Goal: Task Accomplishment & Management: Complete application form

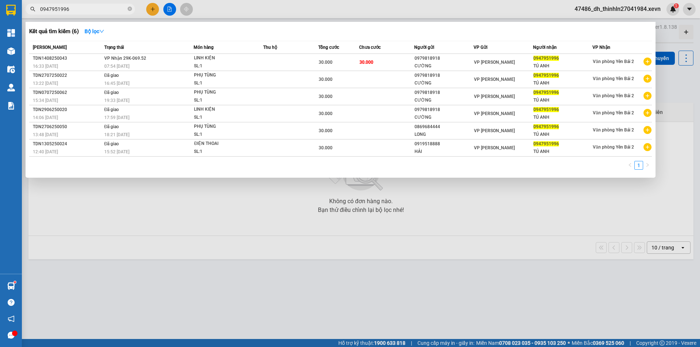
click at [155, 7] on div at bounding box center [350, 173] width 700 height 347
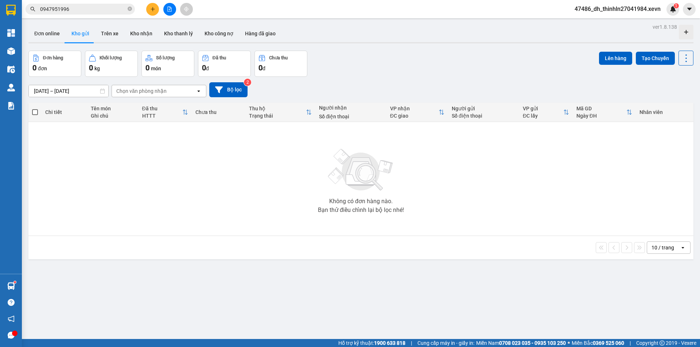
click at [149, 8] on button at bounding box center [152, 9] width 13 height 13
click at [163, 27] on div "Tạo đơn hàng" at bounding box center [178, 27] width 55 height 14
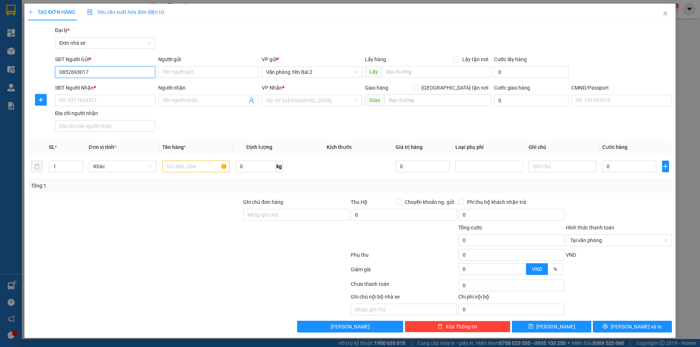
drag, startPoint x: 86, startPoint y: 70, endPoint x: 58, endPoint y: 68, distance: 27.8
click at [58, 68] on input "0852693017" at bounding box center [105, 72] width 100 height 12
type input "0852693017"
click at [81, 101] on input "SĐT Người Nhận *" at bounding box center [105, 101] width 100 height 12
paste input "0852693017"
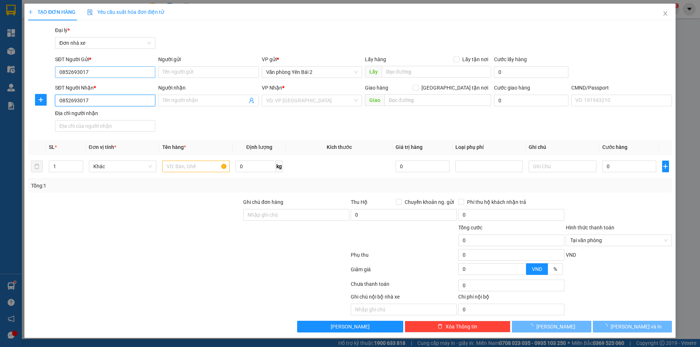
type input "0852693017"
drag, startPoint x: 92, startPoint y: 73, endPoint x: 41, endPoint y: 69, distance: 50.8
click at [41, 69] on div "SĐT Người Gửi * 0852693017 0852693017 Người gửi Tên người gửi VP gửi * Văn phòn…" at bounding box center [349, 68] width 645 height 26
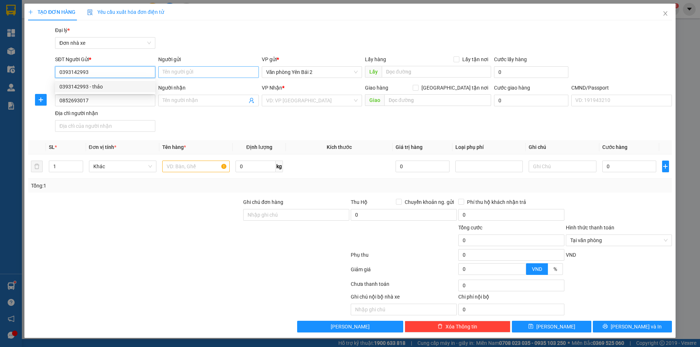
type input "0393142993"
click at [205, 71] on input "Người gửi" at bounding box center [208, 72] width 100 height 12
click at [115, 68] on input "0393142993" at bounding box center [105, 72] width 100 height 12
click at [113, 69] on input "0393142993" at bounding box center [105, 72] width 100 height 12
click at [102, 87] on div "0393142993 - thảo" at bounding box center [105, 87] width 92 height 8
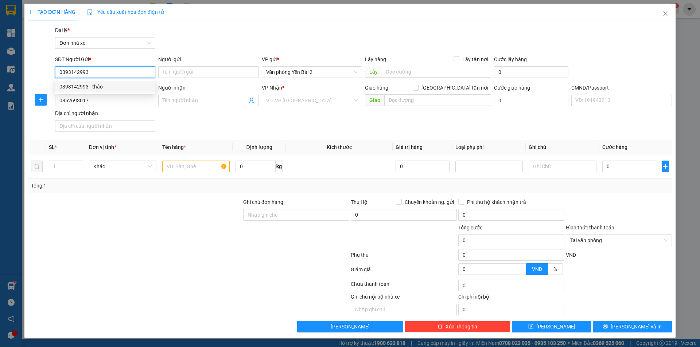
type input "thảo"
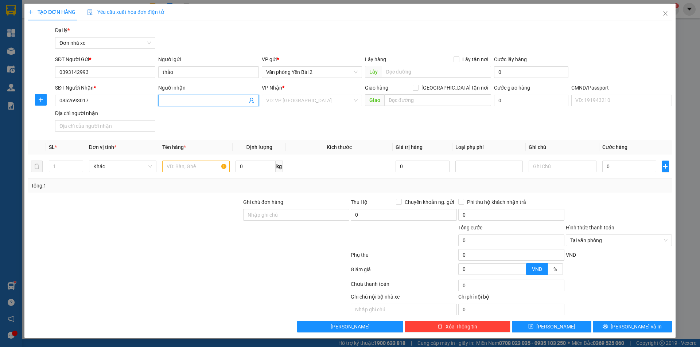
click at [176, 103] on input "Người nhận" at bounding box center [205, 101] width 84 height 8
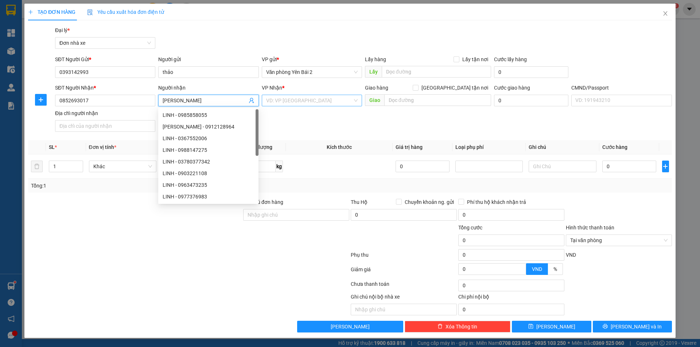
type input "Linh"
click at [338, 102] on input "search" at bounding box center [309, 100] width 86 height 11
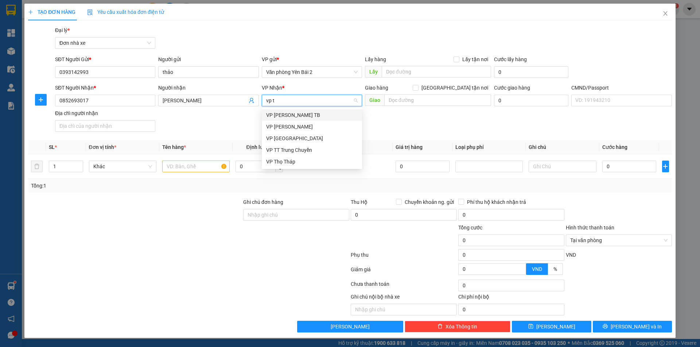
type input "vp tr"
click at [306, 125] on div "VP Trần Đại Nghĩa" at bounding box center [312, 127] width 92 height 8
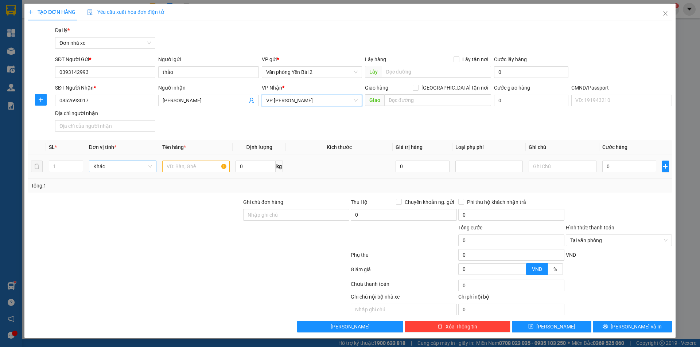
click at [119, 171] on span "Khác" at bounding box center [122, 166] width 59 height 11
click at [180, 168] on input "text" at bounding box center [195, 167] width 67 height 12
type input "Máy Hút Sữa"
click at [622, 168] on input "0" at bounding box center [629, 167] width 54 height 12
type input "3"
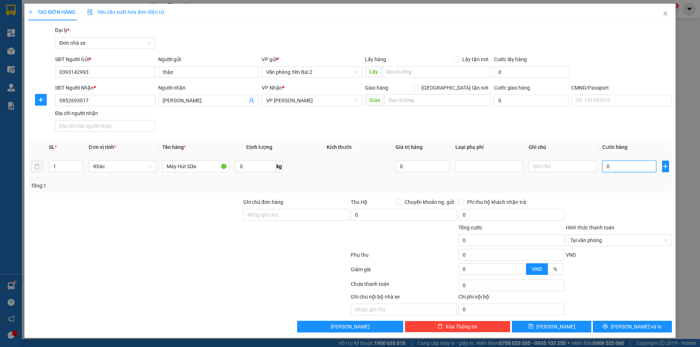
type input "3"
type input "30"
type input "300"
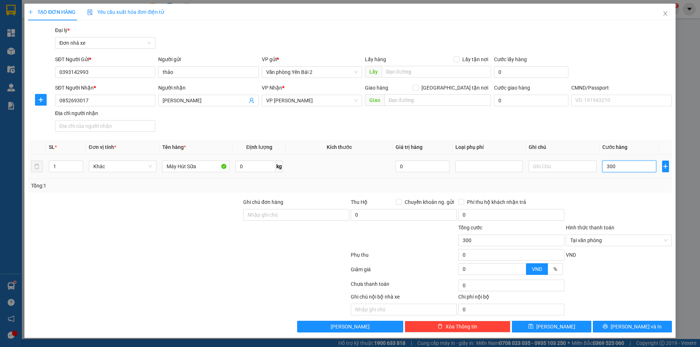
type input "3.000"
type input "30.000"
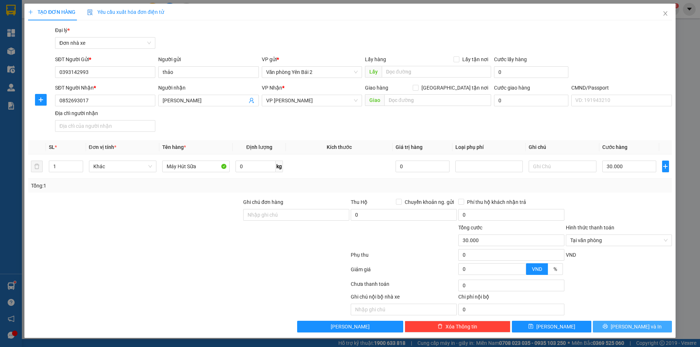
click at [633, 324] on span "[PERSON_NAME] và In" at bounding box center [636, 327] width 51 height 8
